Goal: Transaction & Acquisition: Purchase product/service

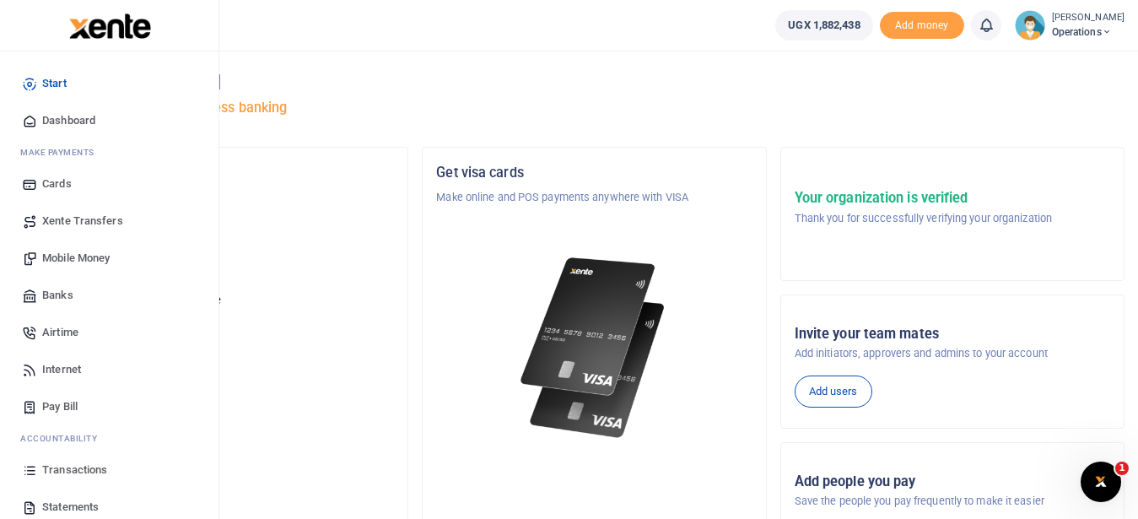
click at [97, 257] on span "Mobile Money" at bounding box center [76, 258] width 68 height 17
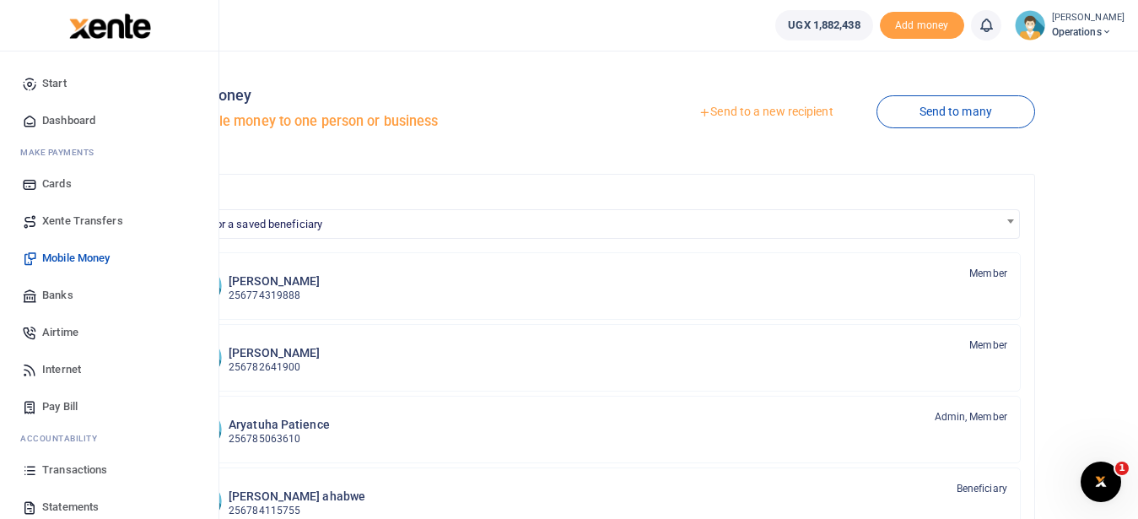
click at [67, 471] on span "Transactions" at bounding box center [74, 470] width 65 height 17
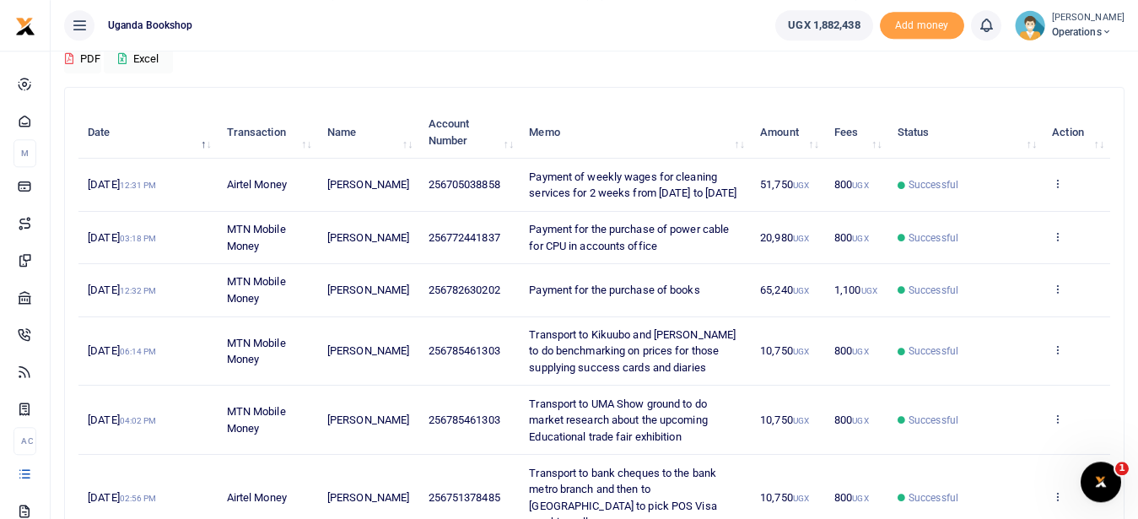
scroll to position [165, 0]
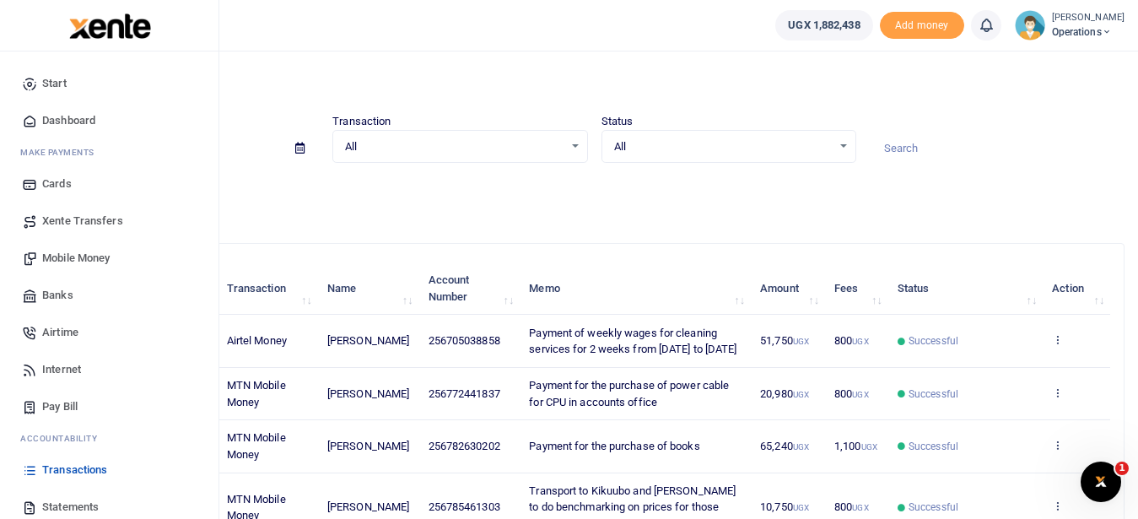
click at [105, 255] on span "Mobile Money" at bounding box center [76, 258] width 68 height 17
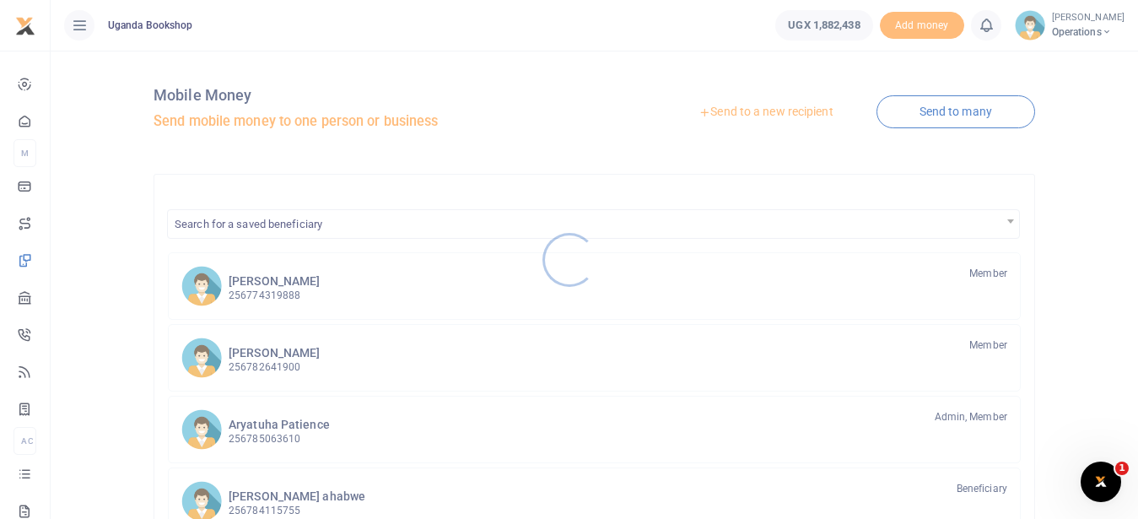
click at [752, 107] on div at bounding box center [569, 259] width 1138 height 519
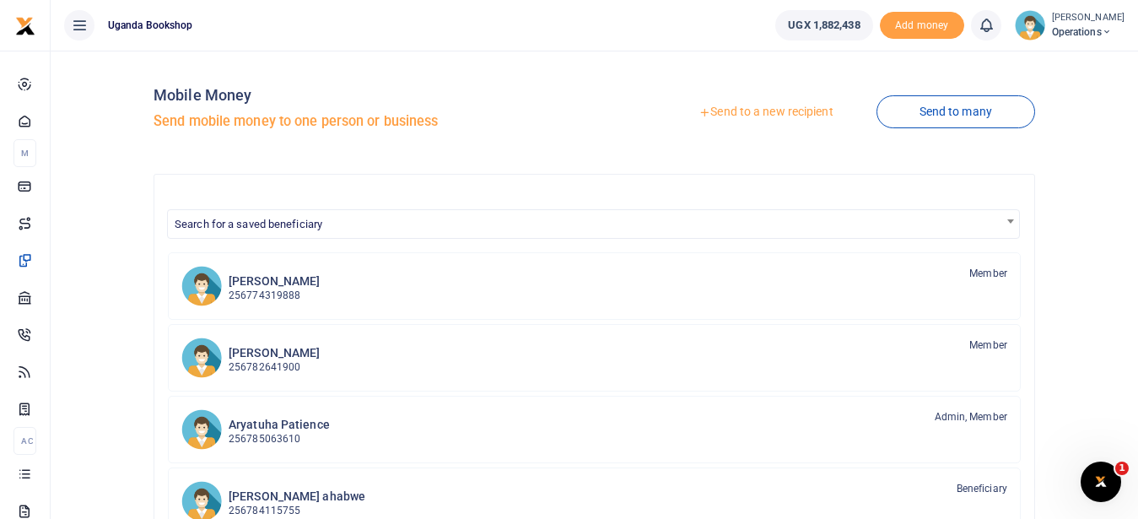
click at [753, 113] on link "Send to a new recipient" at bounding box center [766, 112] width 220 height 30
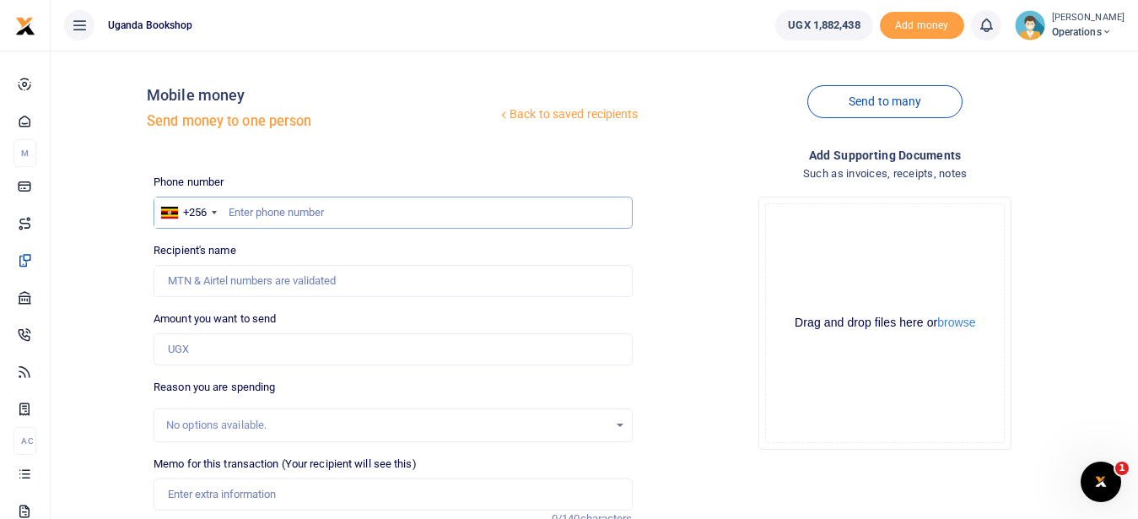
click at [260, 207] on input "text" at bounding box center [393, 213] width 478 height 32
type input "0782224824"
type input "Oriongan Faustine"
type input "0782224824"
click at [184, 353] on input "Amount you want to send" at bounding box center [393, 349] width 478 height 32
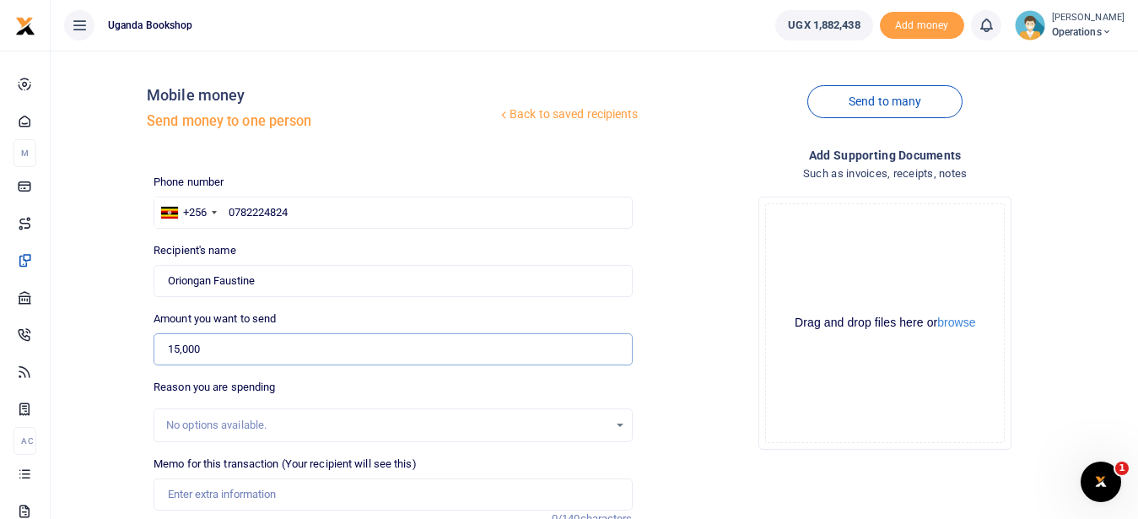
type input "15,000"
click at [195, 494] on input "Memo for this transaction (Your recipient will see this)" at bounding box center [393, 494] width 478 height 32
type input "p"
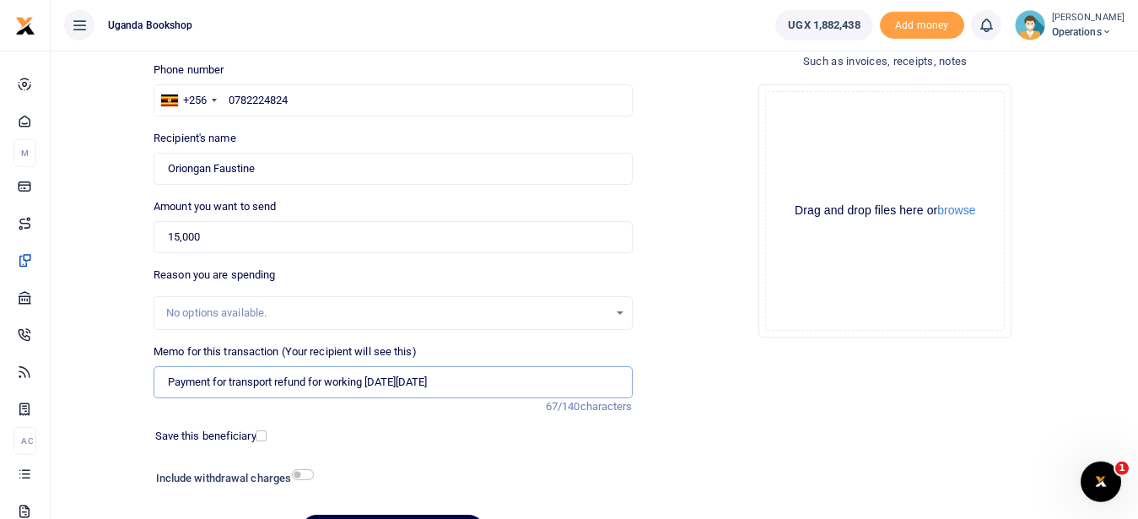
scroll to position [132, 0]
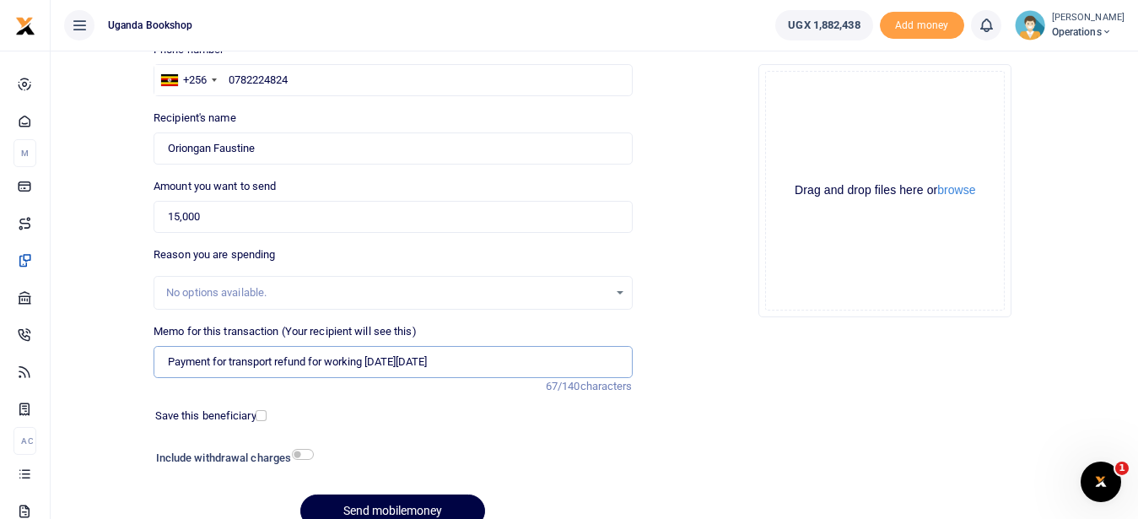
type input "Payment for transport refund for working on Sunday 5th October 2025"
click at [304, 452] on input "checkbox" at bounding box center [303, 454] width 22 height 11
checkbox input "true"
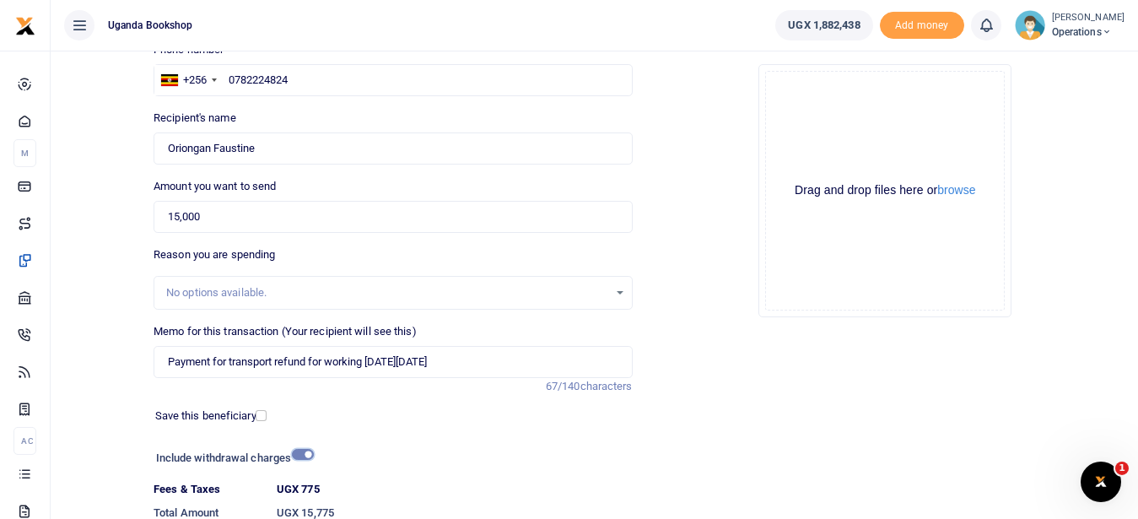
scroll to position [258, 0]
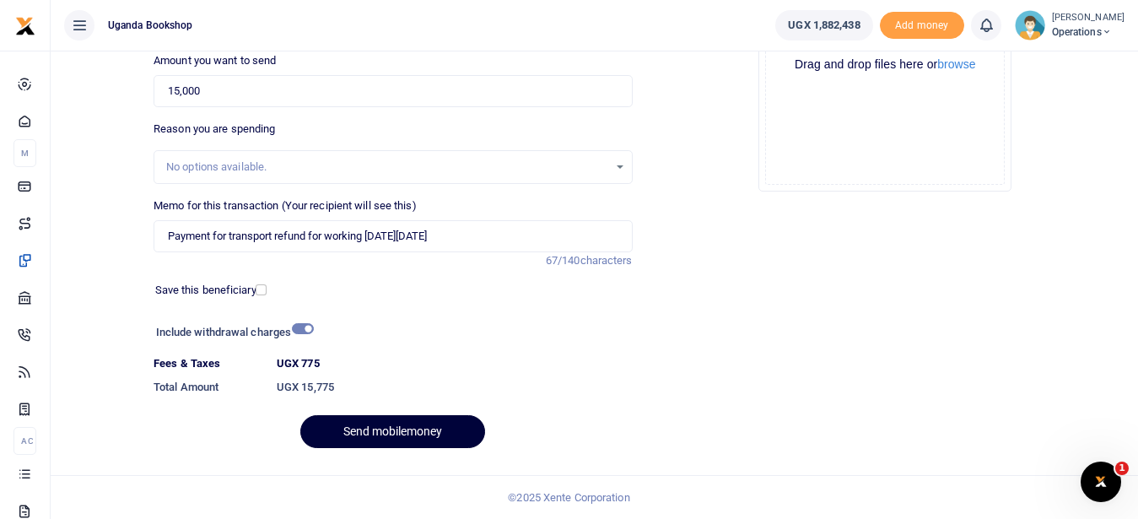
click at [447, 428] on button "Send mobilemoney" at bounding box center [392, 431] width 185 height 33
